Goal: Information Seeking & Learning: Check status

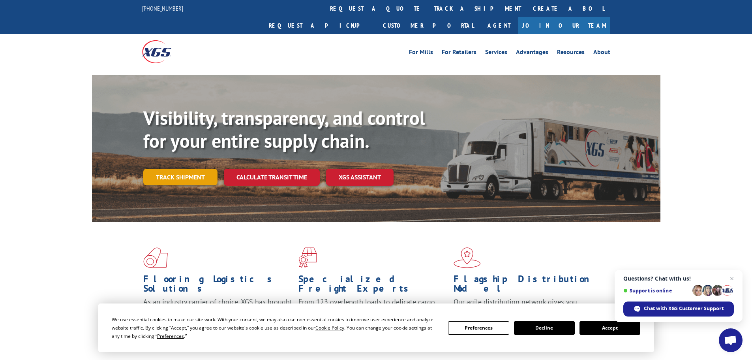
click at [183, 169] on link "Track shipment" at bounding box center [180, 177] width 74 height 17
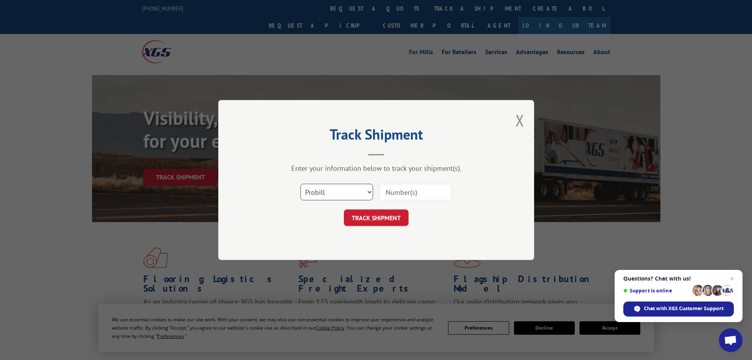
click at [321, 194] on select "Select category... Probill BOL PO" at bounding box center [336, 192] width 73 height 17
select select "bol"
click at [300, 184] on select "Select category... Probill BOL PO" at bounding box center [336, 192] width 73 height 17
paste input "5159869"
type input "5159869"
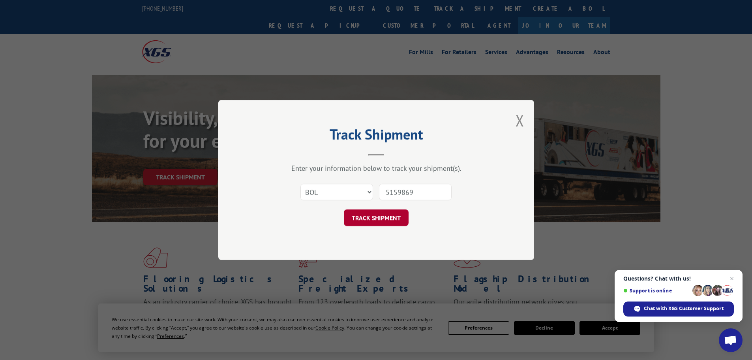
click at [388, 221] on button "TRACK SHIPMENT" at bounding box center [376, 217] width 65 height 17
